Goal: Task Accomplishment & Management: Manage account settings

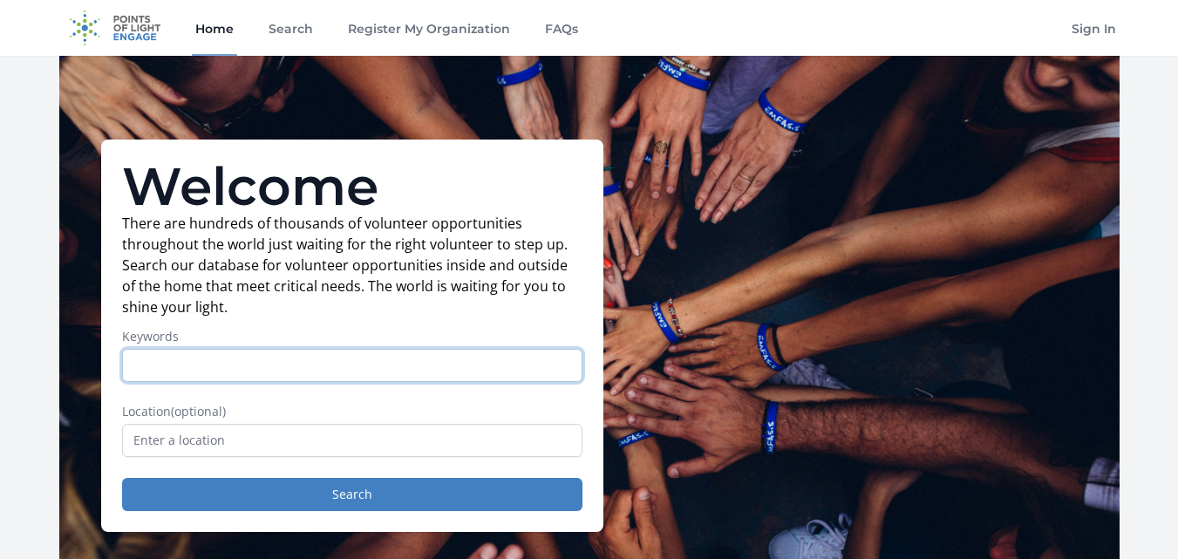
click at [452, 366] on input "Keywords" at bounding box center [352, 365] width 460 height 33
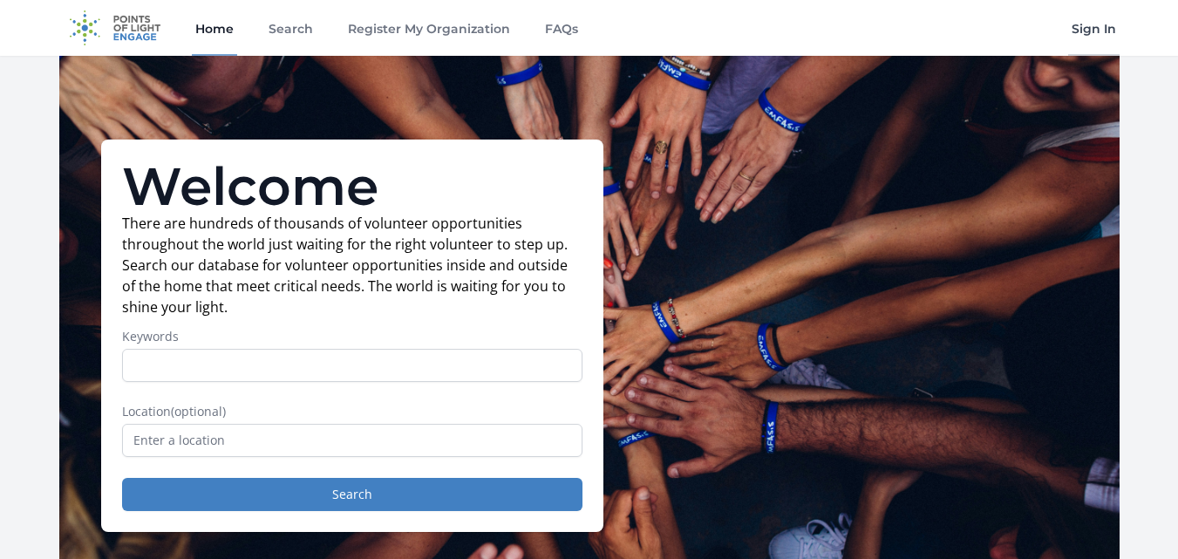
click at [1075, 30] on link "Sign In" at bounding box center [1093, 28] width 51 height 56
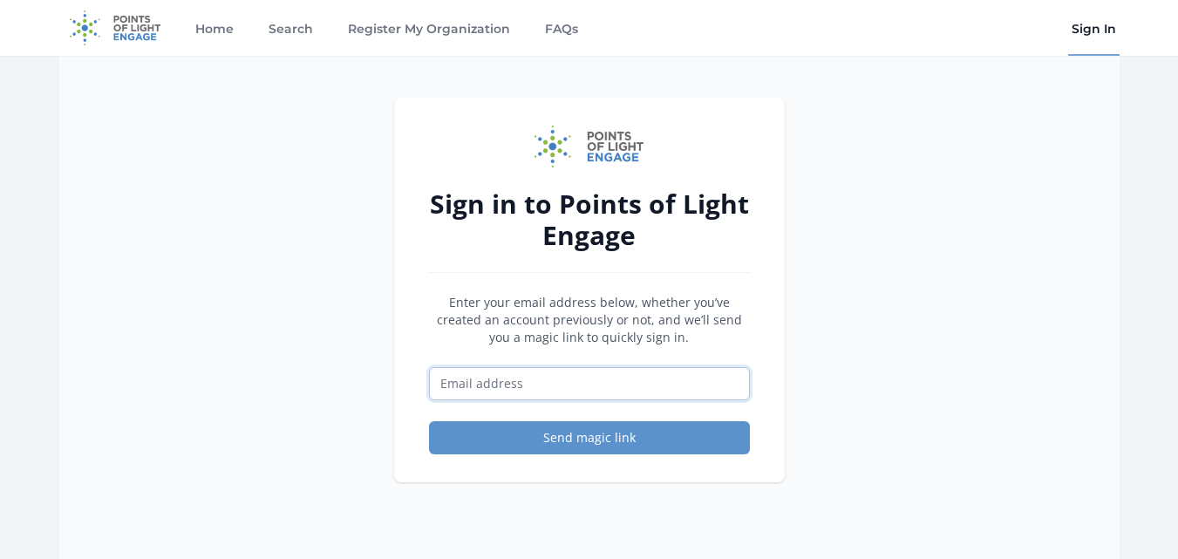
click at [622, 398] on input "Email address" at bounding box center [589, 383] width 321 height 33
type input "Bmenke316@gmail.com"
click at [617, 459] on div "Sign in to Points of Light Engage Enter your email address below, whether you’v…" at bounding box center [589, 290] width 391 height 384
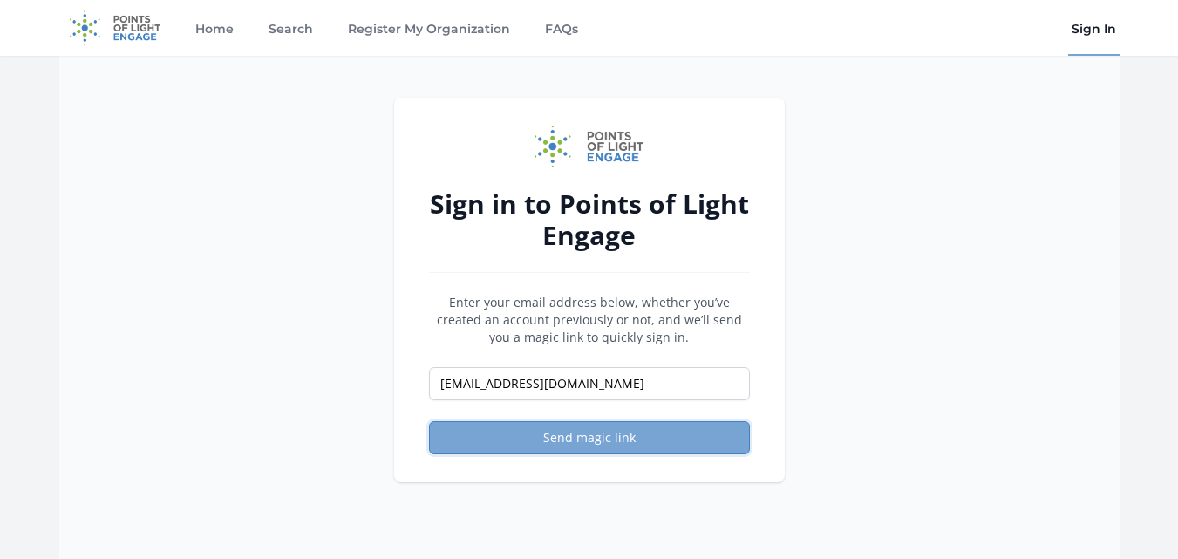
click at [616, 449] on button "Send magic link" at bounding box center [589, 437] width 321 height 33
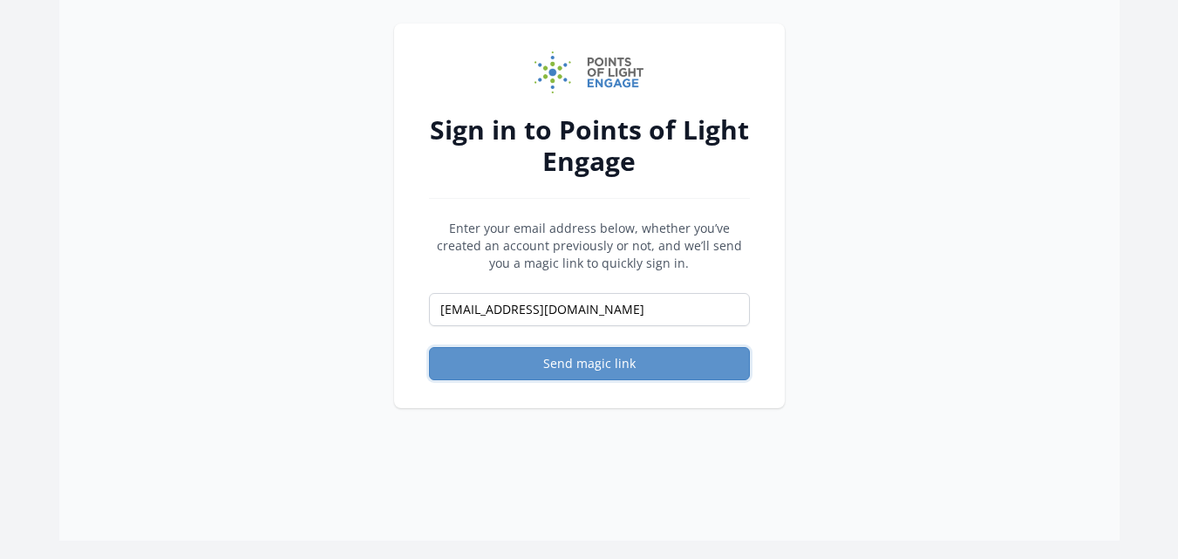
scroll to position [44, 0]
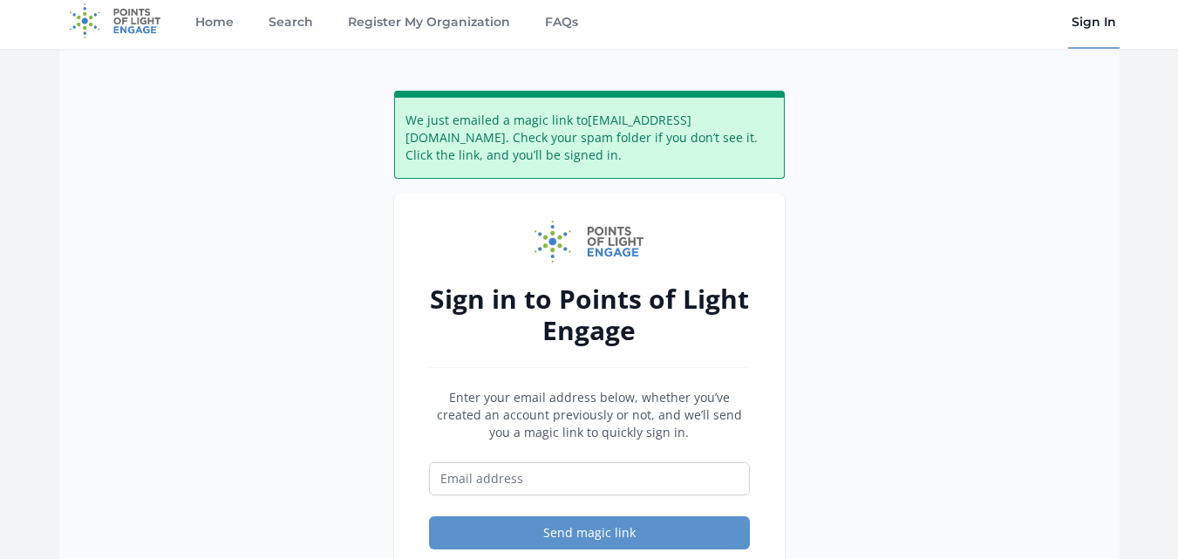
scroll to position [7, 0]
